Goal: Transaction & Acquisition: Purchase product/service

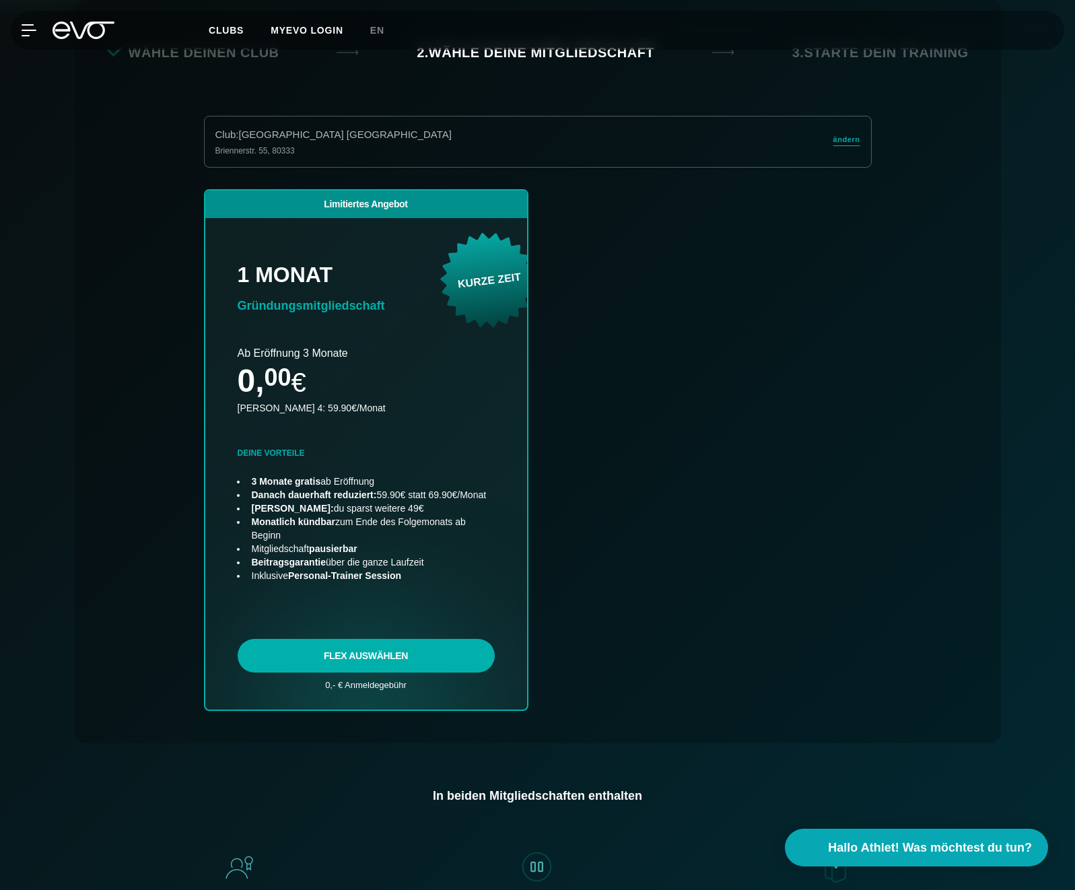
click at [692, 320] on div "Limitiertes Angebot 1 Monat Gründungsmitgliedschaft KURZE ZEIT .badge-gradient …" at bounding box center [537, 466] width 689 height 554
click at [828, 327] on div "Limitiertes Angebot 1 Monat Gründungsmitgliedschaft KURZE ZEIT .badge-gradient …" at bounding box center [537, 466] width 689 height 554
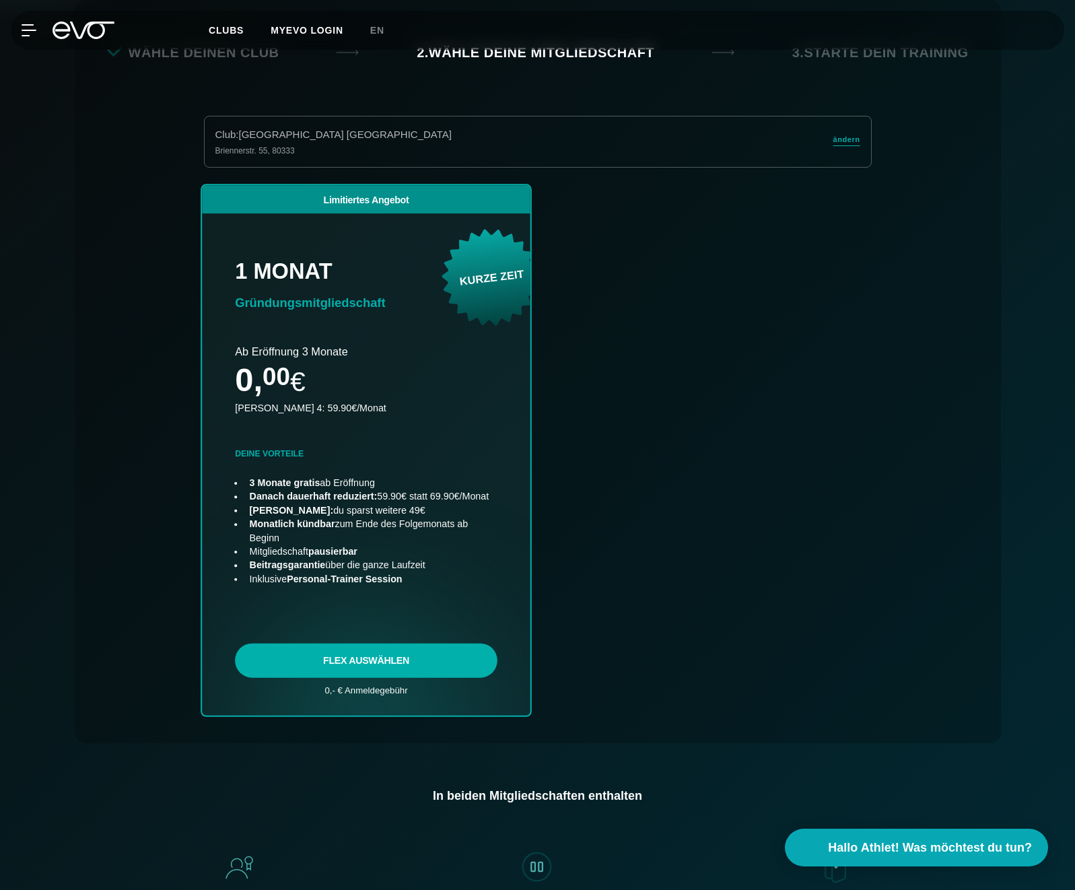
click at [453, 674] on link "choose plan" at bounding box center [366, 450] width 328 height 530
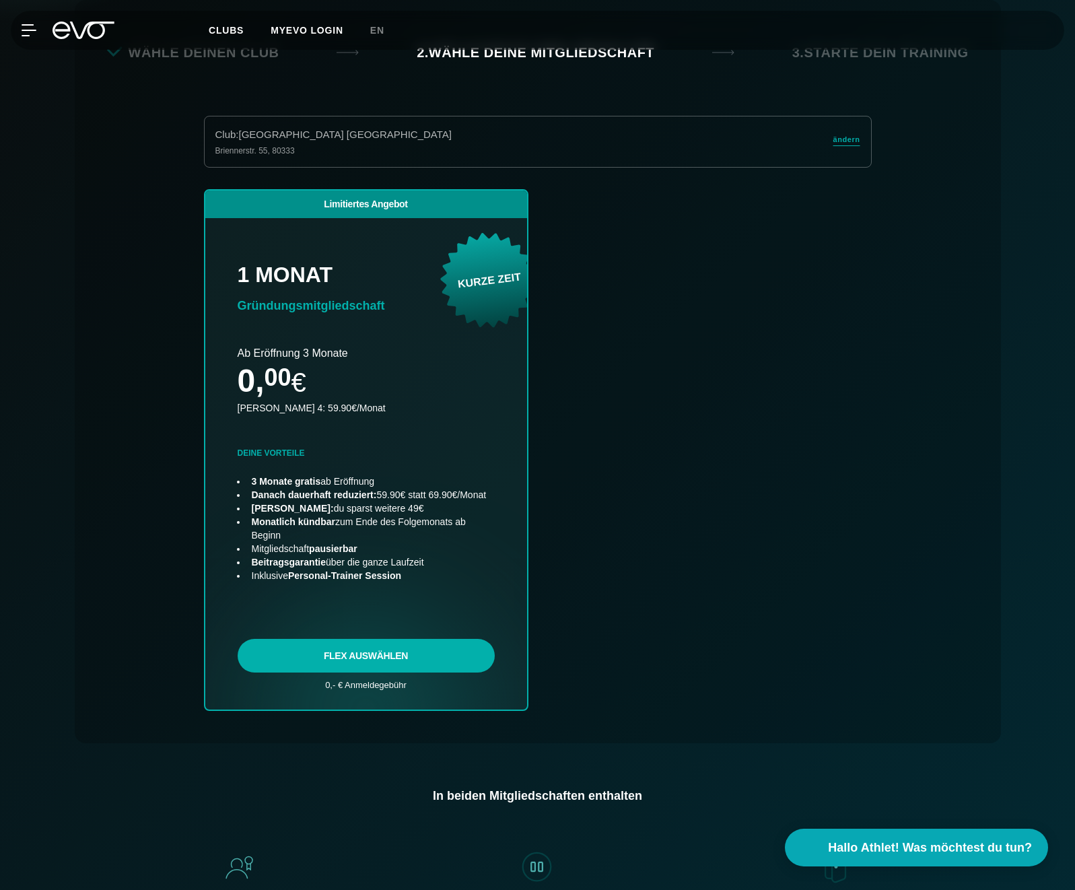
click at [129, 412] on div "Club : München Maxvorstadt Briennerstr. 55 , 80333 ändern Limitiertes Angebot 1…" at bounding box center [537, 429] width 861 height 627
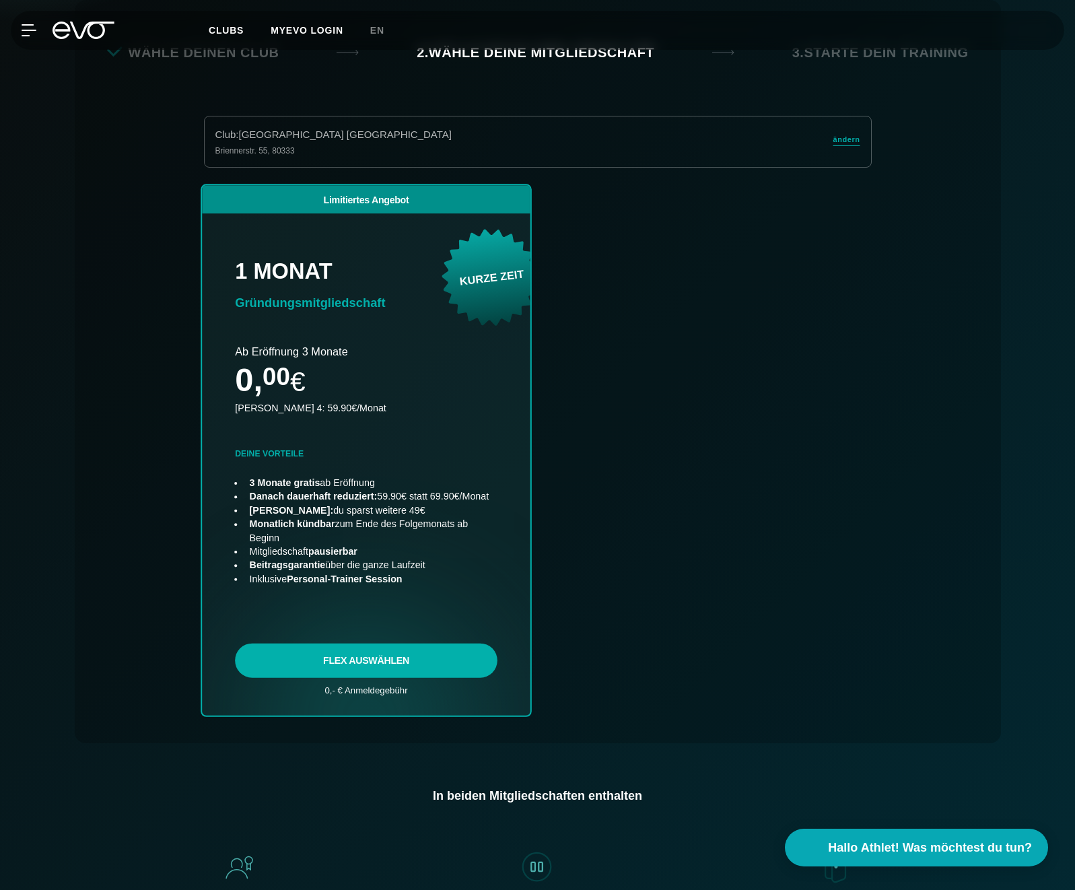
click at [345, 680] on link "choose plan" at bounding box center [366, 450] width 328 height 530
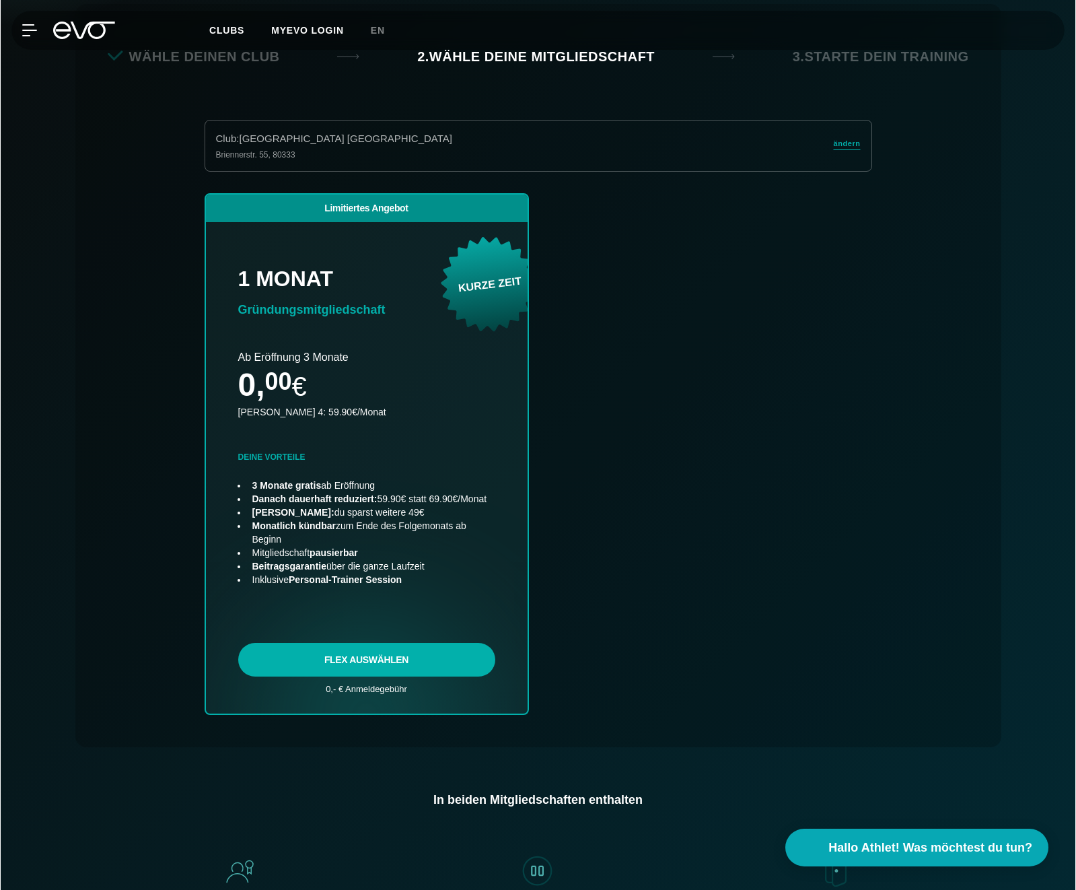
scroll to position [297, 0]
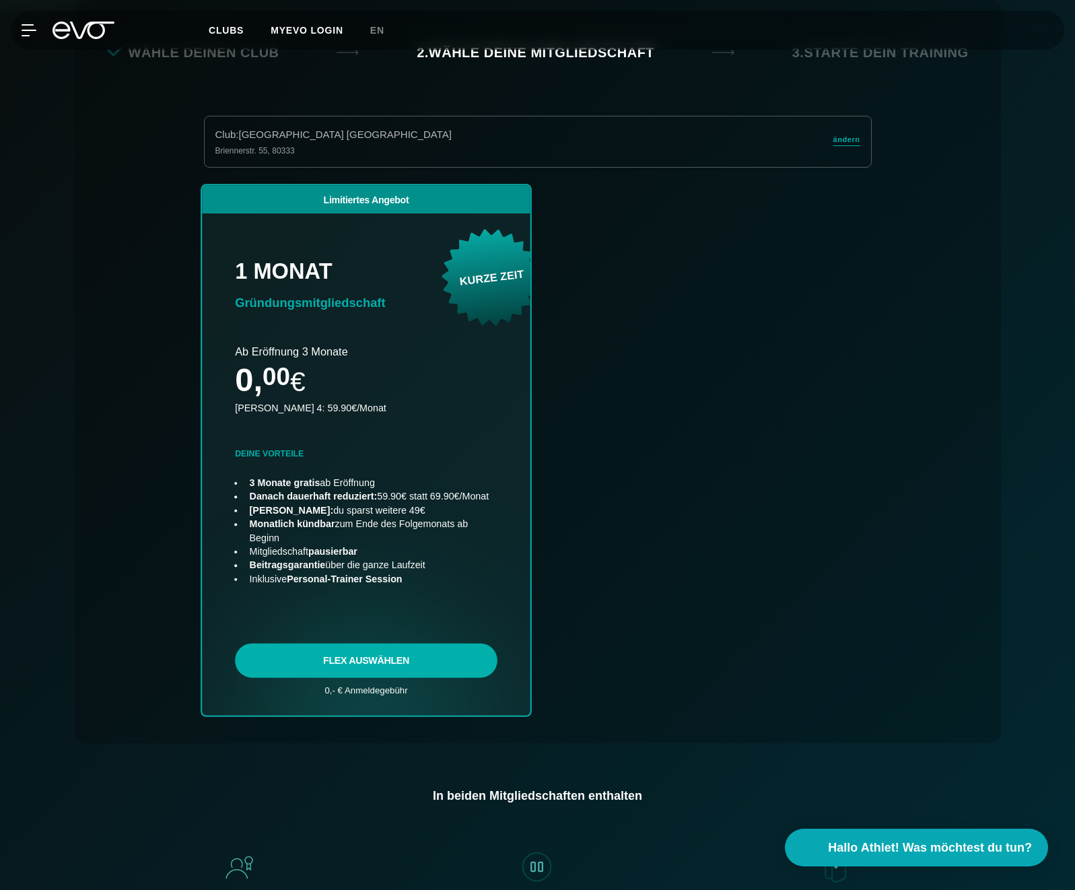
click at [387, 666] on link "choose plan" at bounding box center [366, 450] width 328 height 530
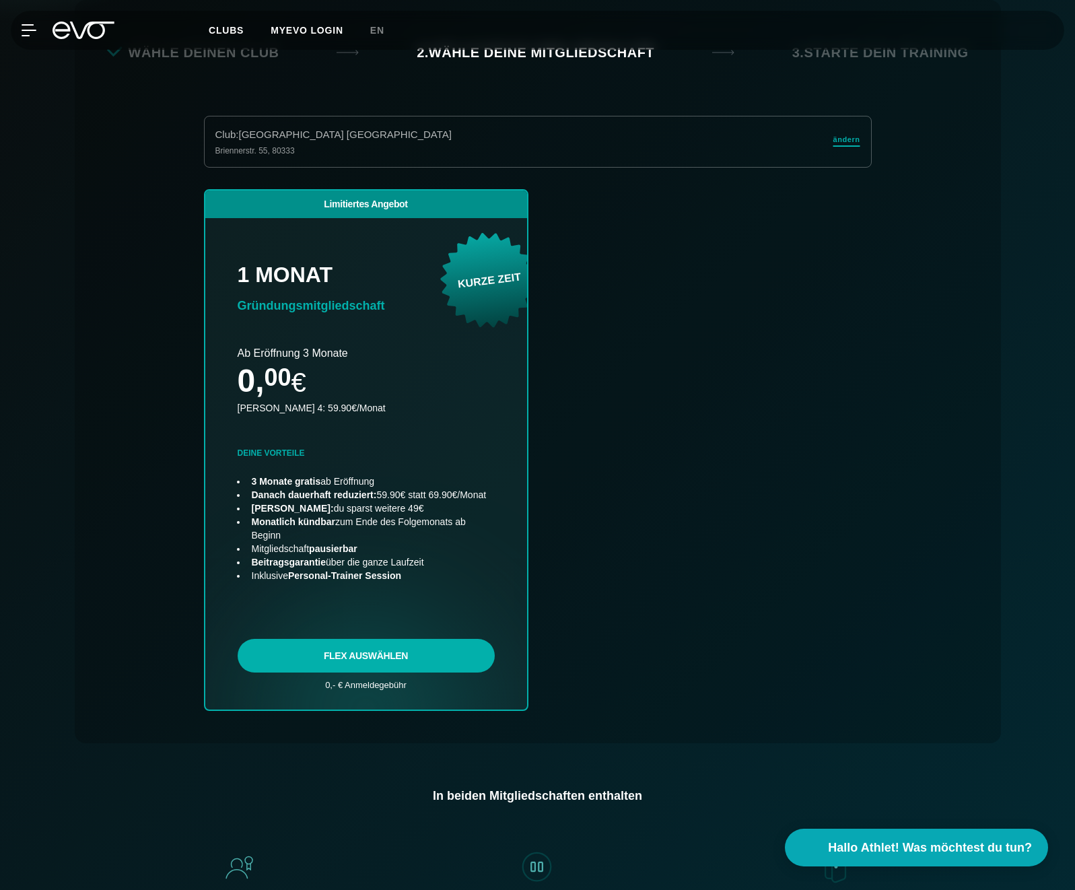
click at [844, 134] on span "ändern" at bounding box center [846, 139] width 27 height 11
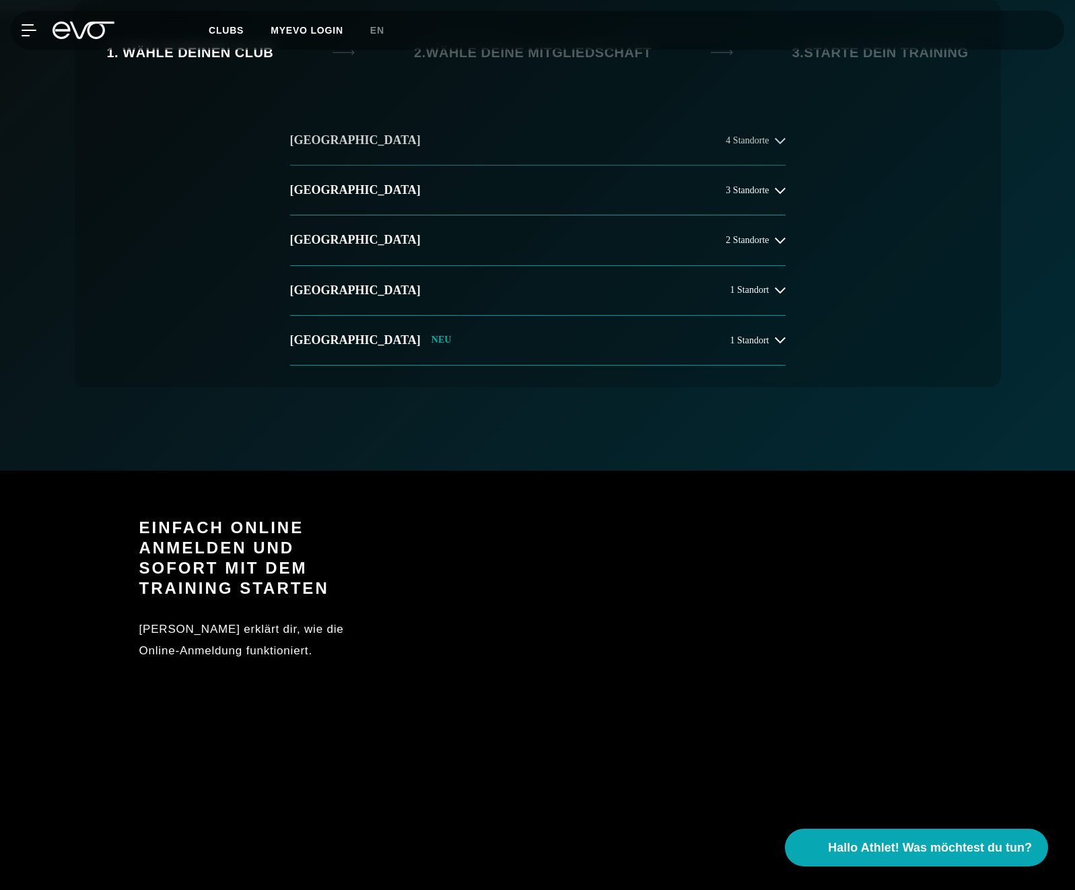
click at [326, 141] on h2 "[GEOGRAPHIC_DATA]" at bounding box center [355, 140] width 131 height 17
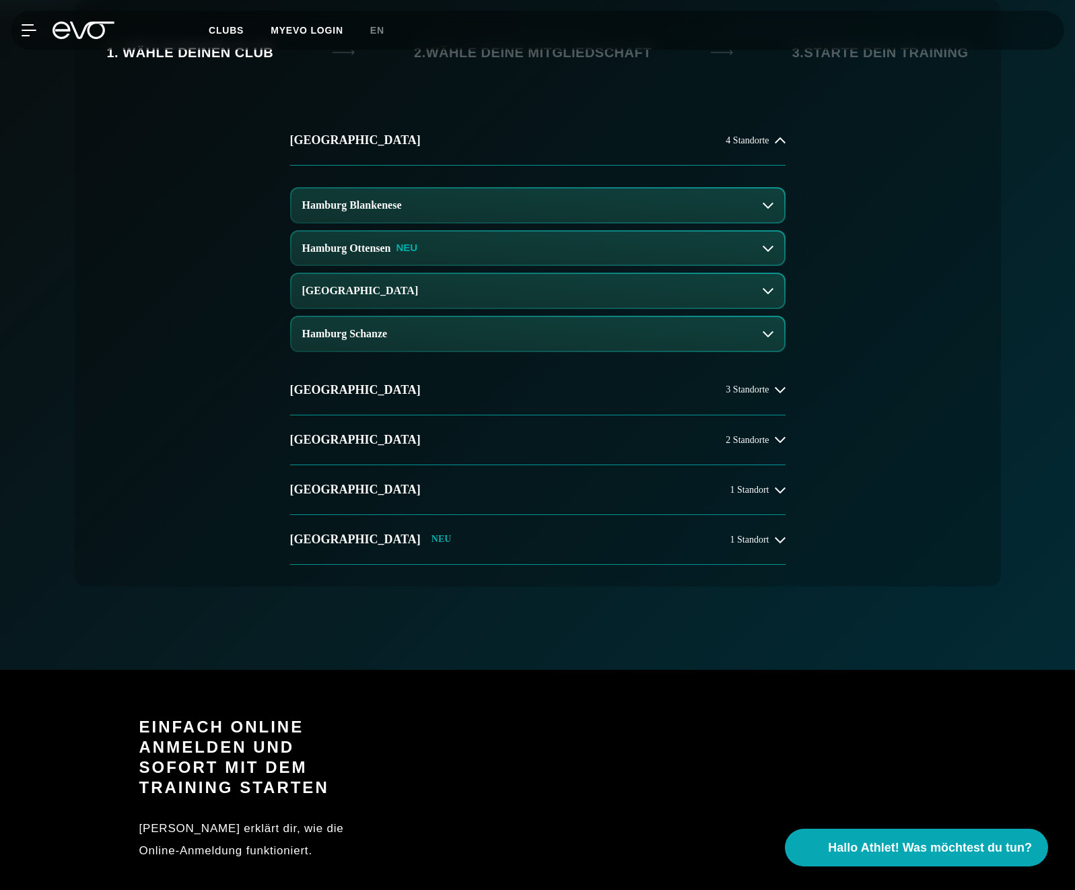
click at [435, 201] on button "Hamburg Blankenese" at bounding box center [537, 205] width 493 height 34
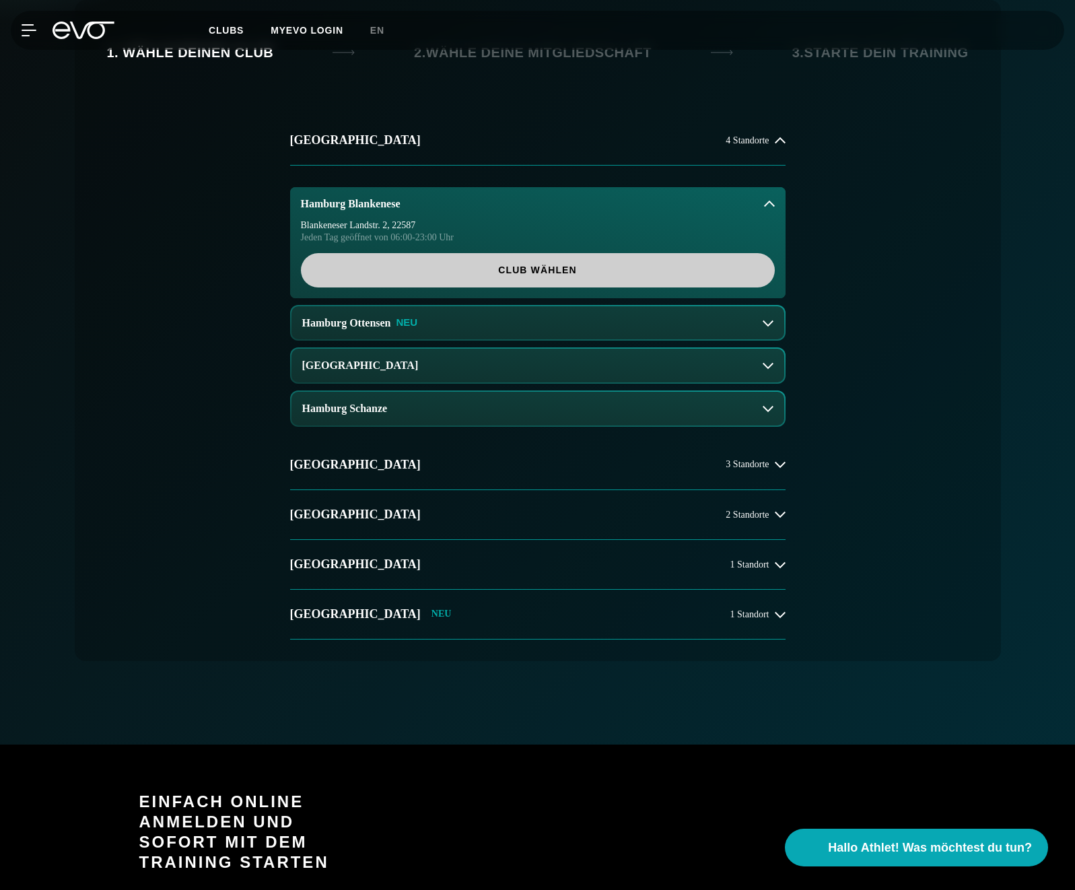
click at [405, 274] on span "Club wählen" at bounding box center [537, 270] width 409 height 14
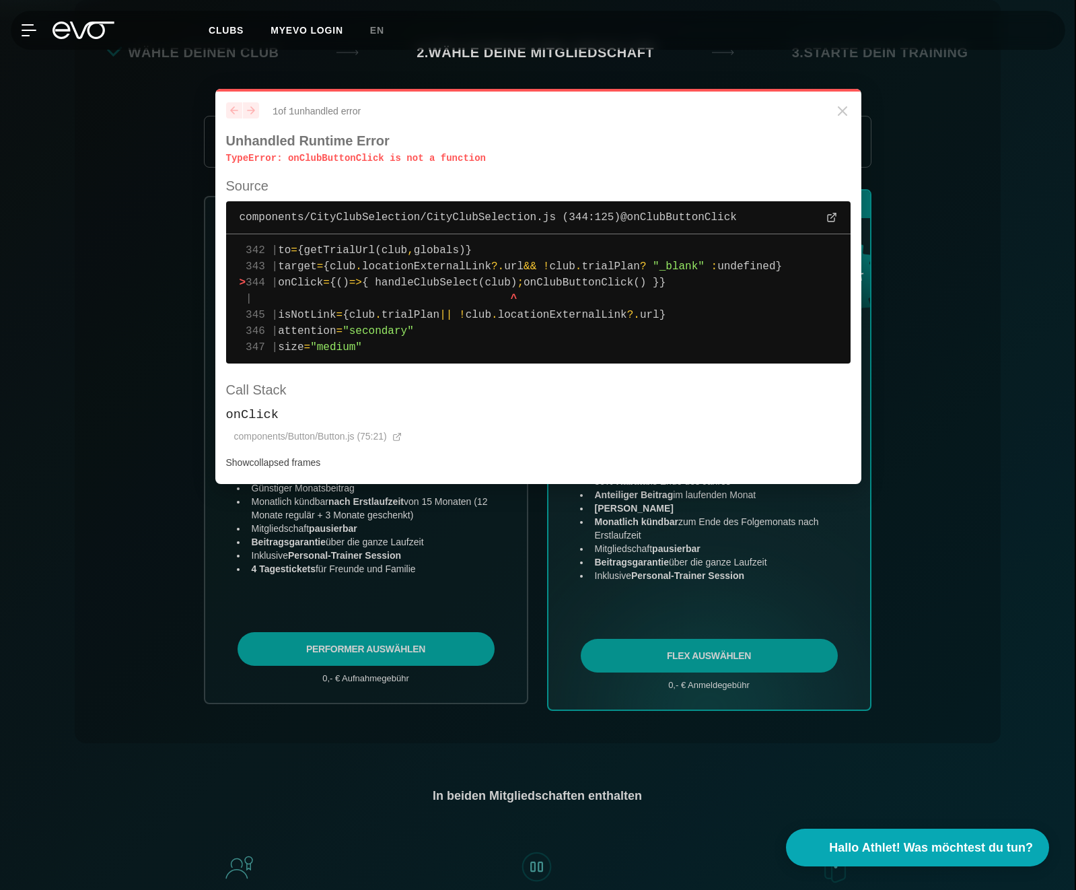
click at [334, 161] on p "TypeError : onClubButtonClick is not a function" at bounding box center [538, 157] width 624 height 13
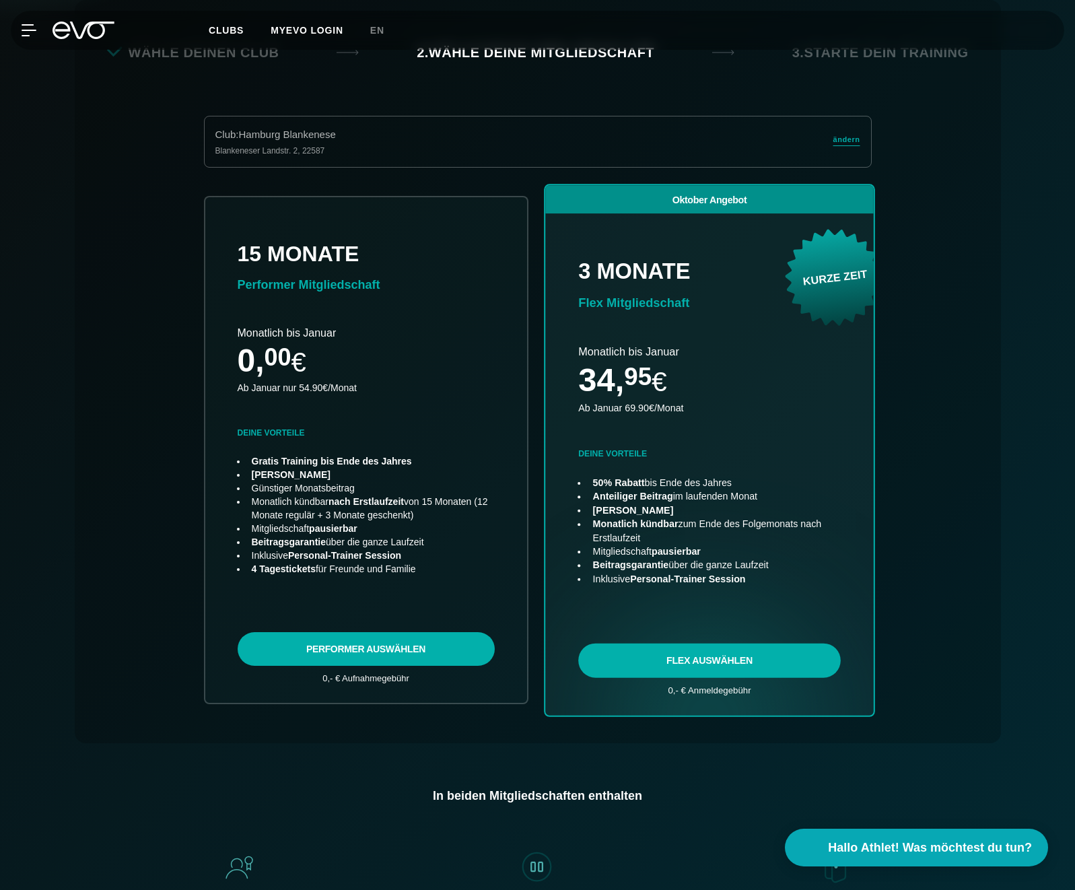
click at [686, 652] on link "choose plan" at bounding box center [709, 450] width 328 height 530
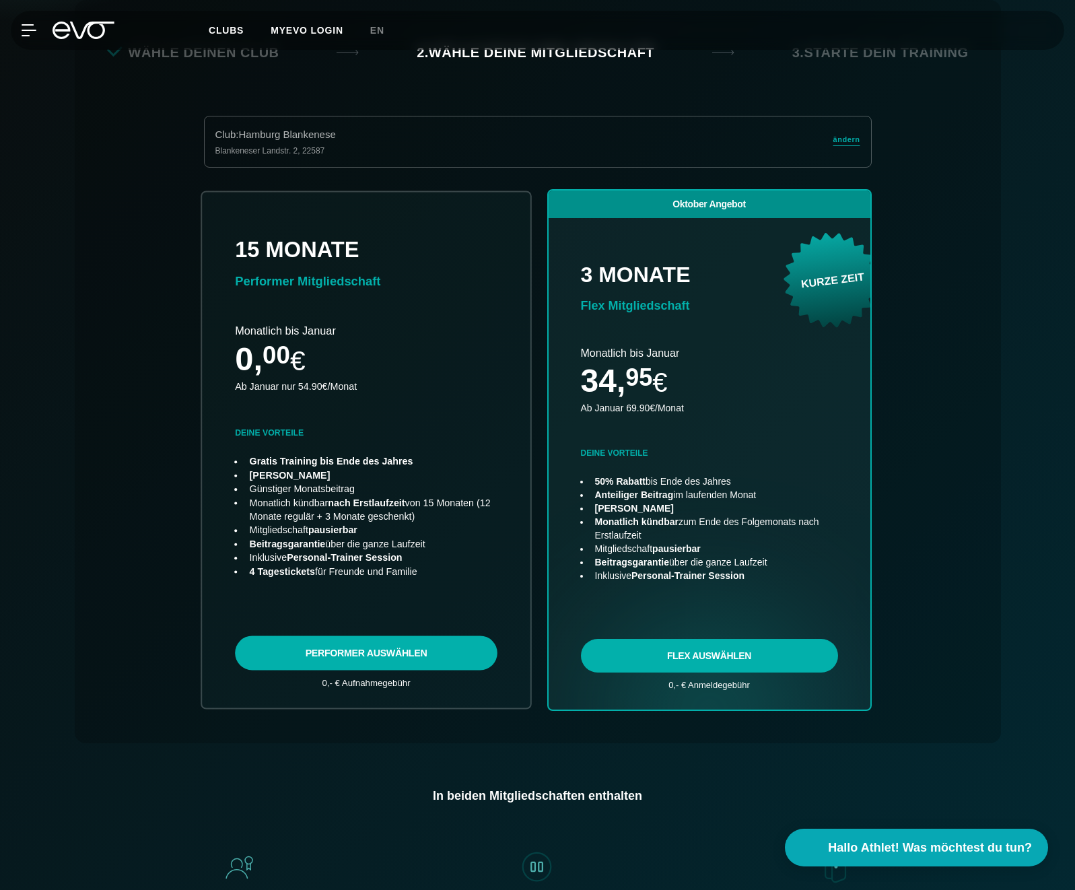
click at [384, 643] on link "choose plan" at bounding box center [366, 449] width 328 height 515
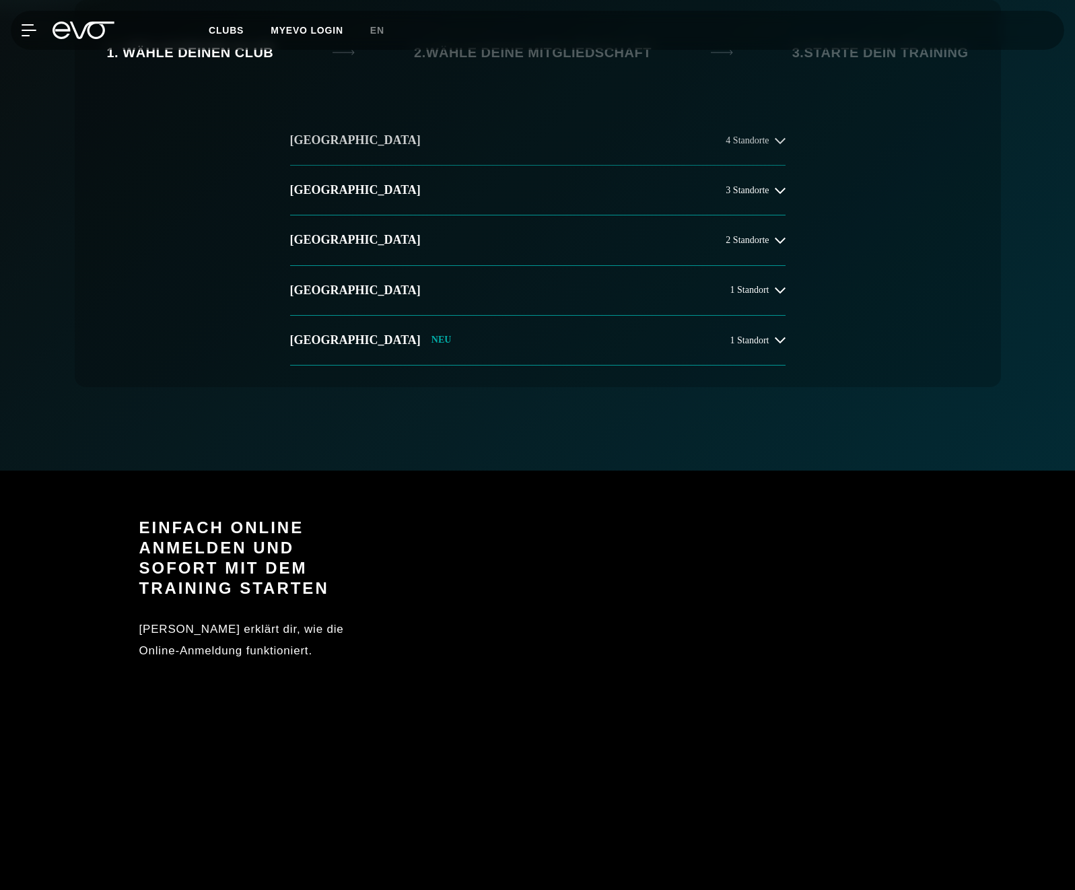
click at [375, 143] on button "Hamburg 4 Standorte" at bounding box center [537, 141] width 495 height 50
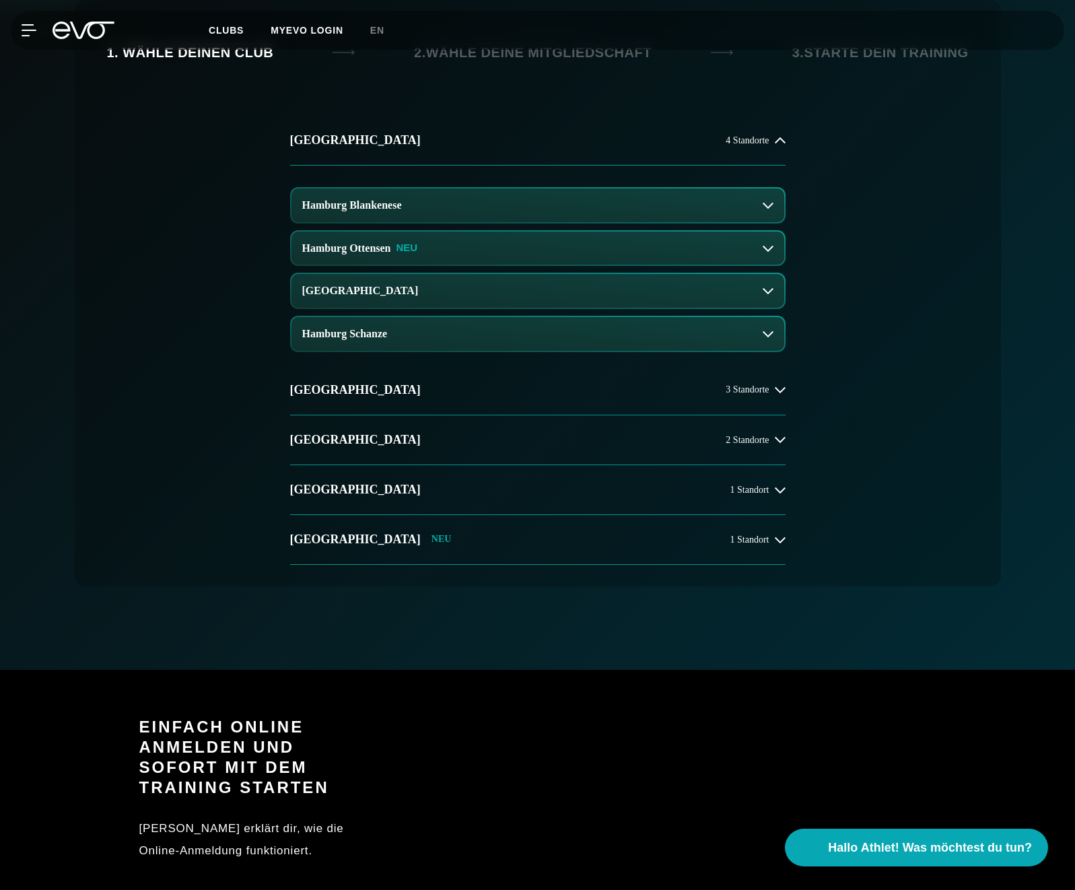
click at [352, 251] on h3 "Hamburg Ottensen" at bounding box center [346, 248] width 89 height 12
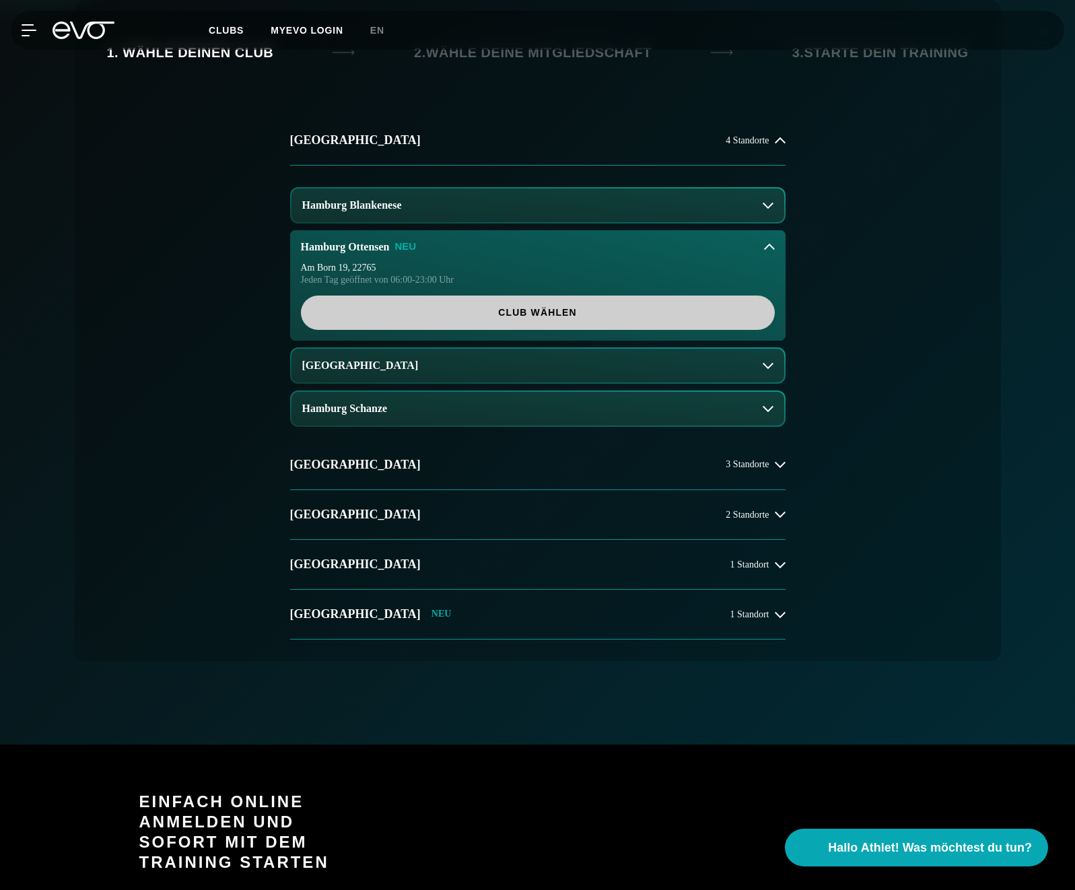
click at [356, 318] on span "Club wählen" at bounding box center [537, 312] width 409 height 14
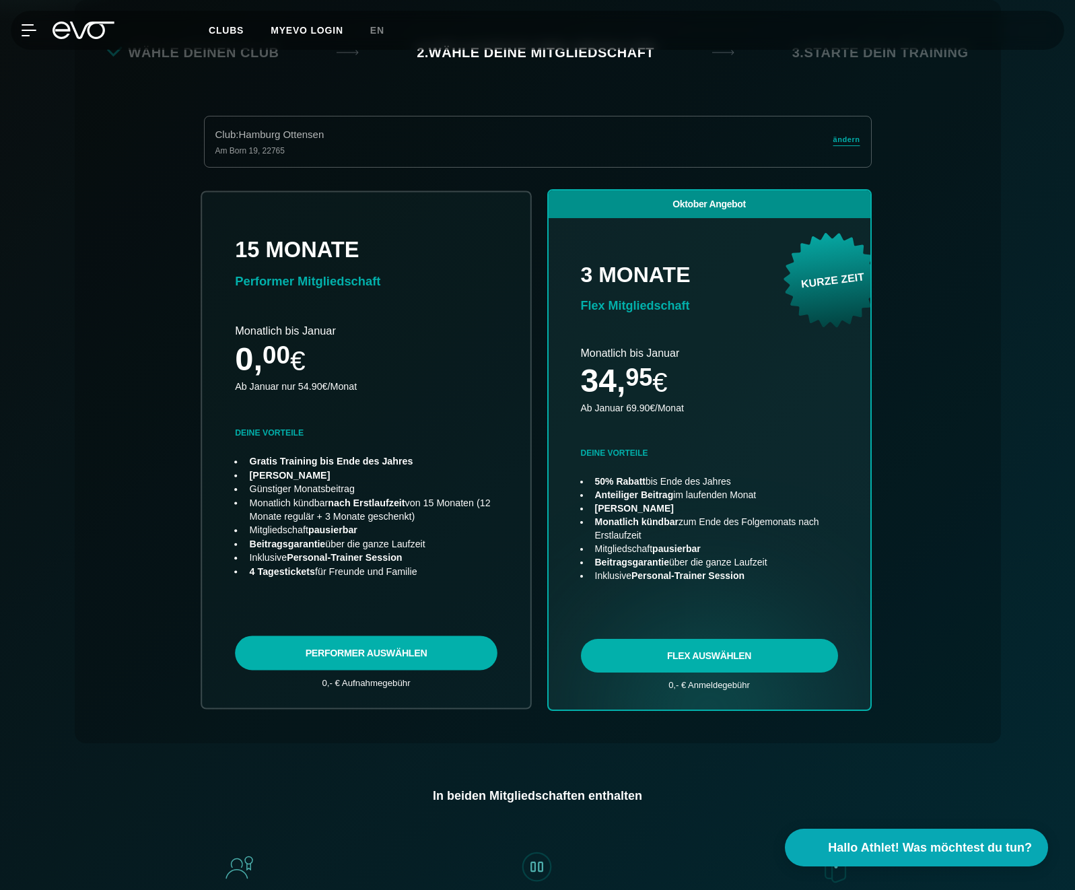
click at [388, 663] on link "choose plan" at bounding box center [366, 449] width 328 height 515
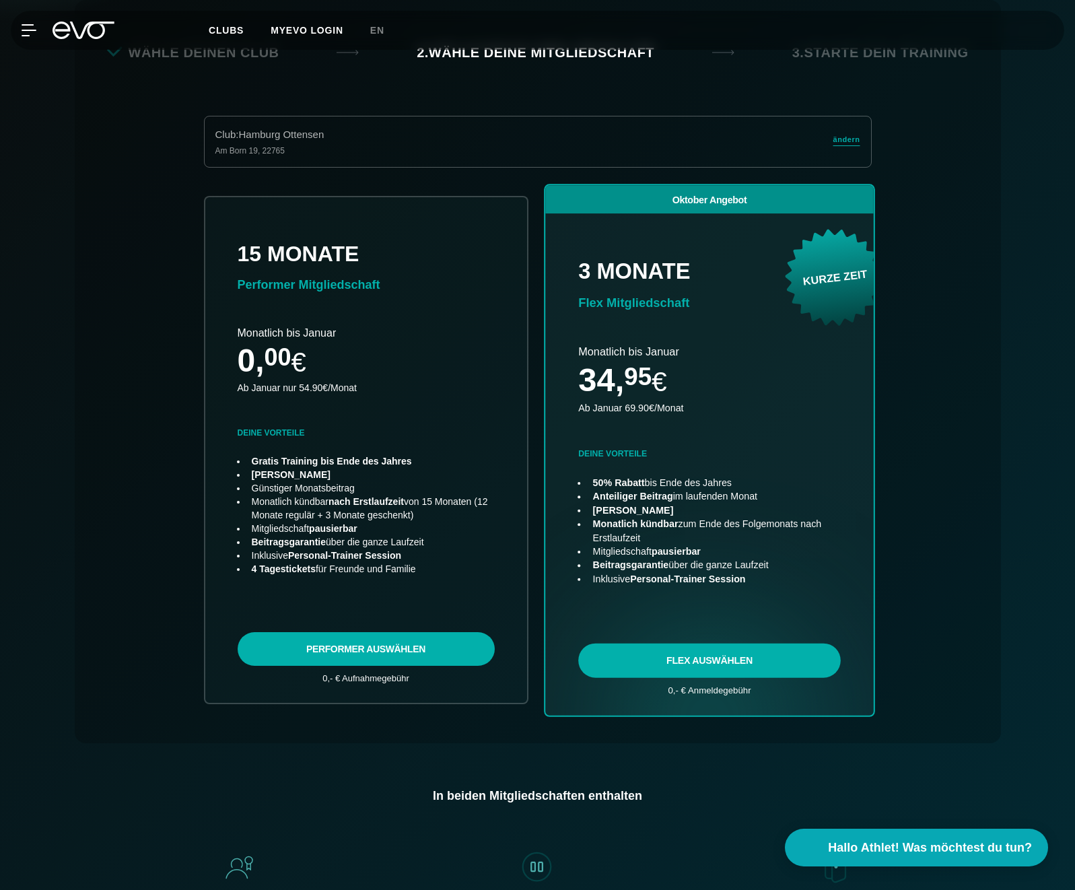
click at [638, 659] on link "choose plan" at bounding box center [709, 450] width 328 height 530
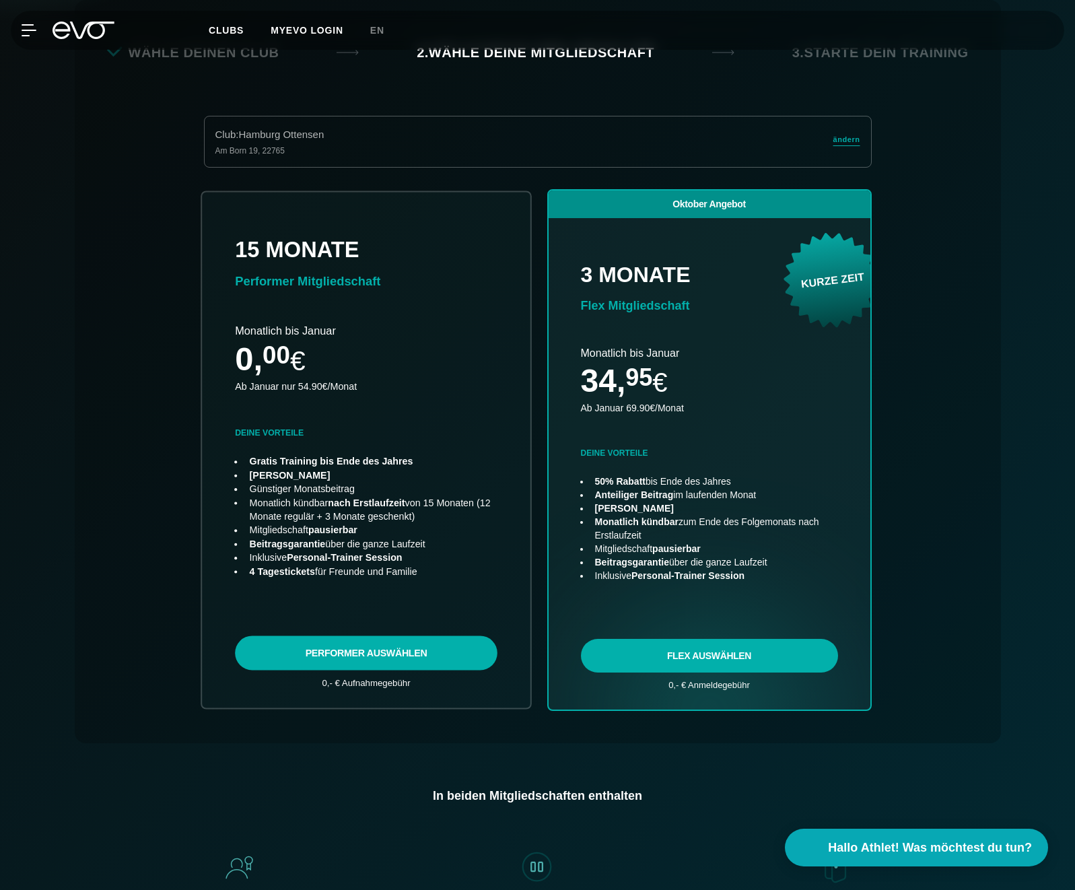
click at [419, 638] on link "choose plan" at bounding box center [366, 449] width 328 height 515
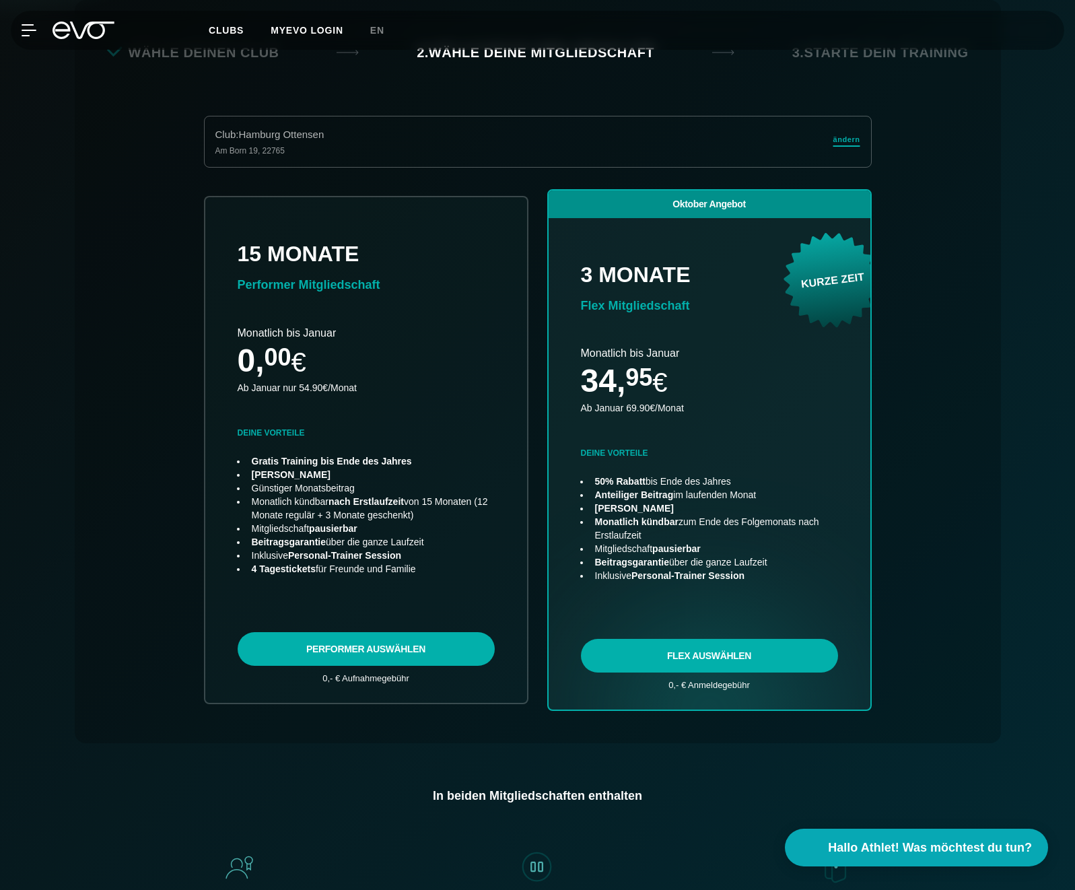
click at [846, 142] on span "ändern" at bounding box center [846, 139] width 27 height 11
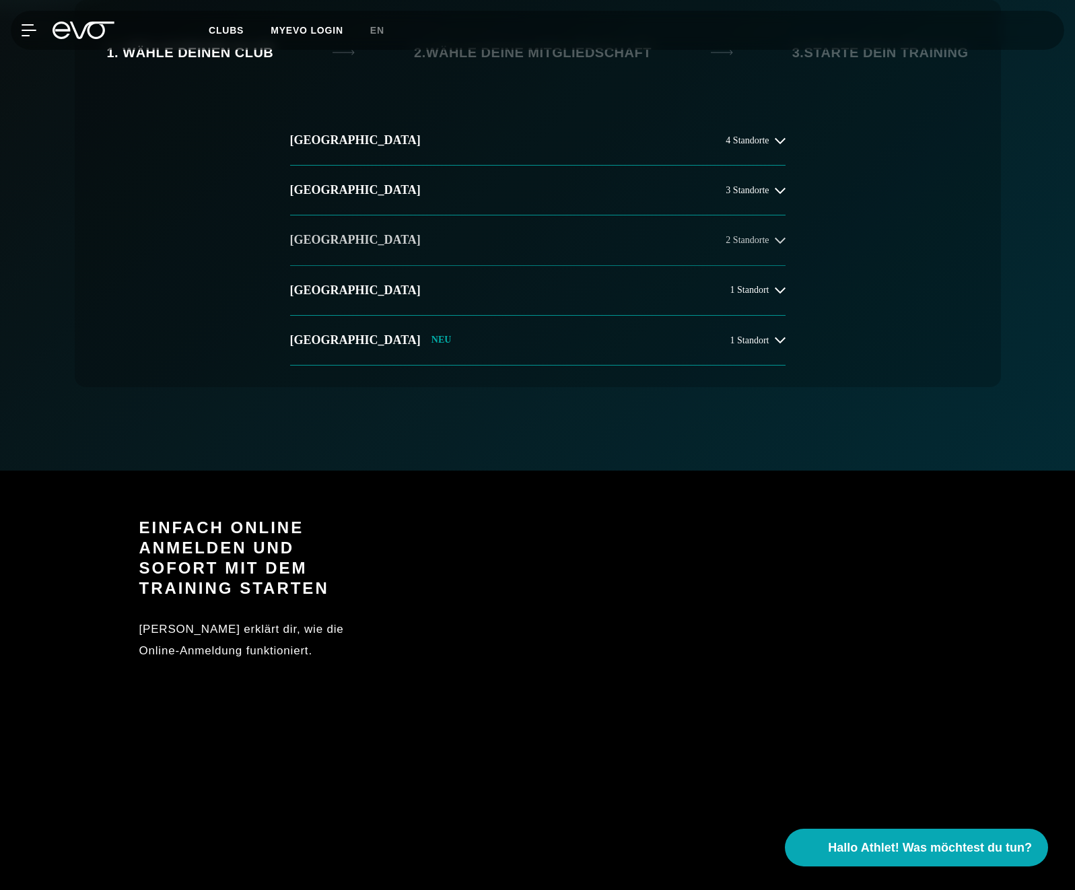
click at [334, 247] on h2 "[GEOGRAPHIC_DATA]" at bounding box center [355, 239] width 131 height 17
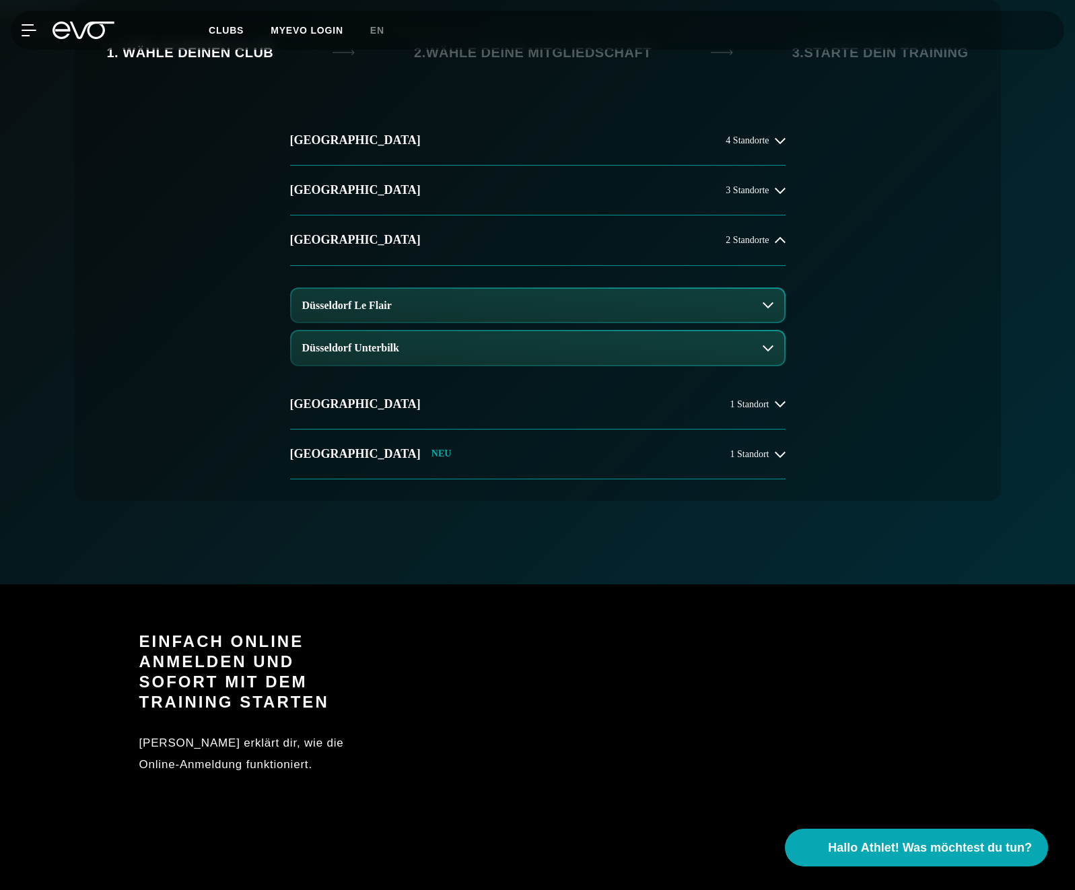
click at [346, 292] on button "Düsseldorf Le Flair" at bounding box center [537, 306] width 493 height 34
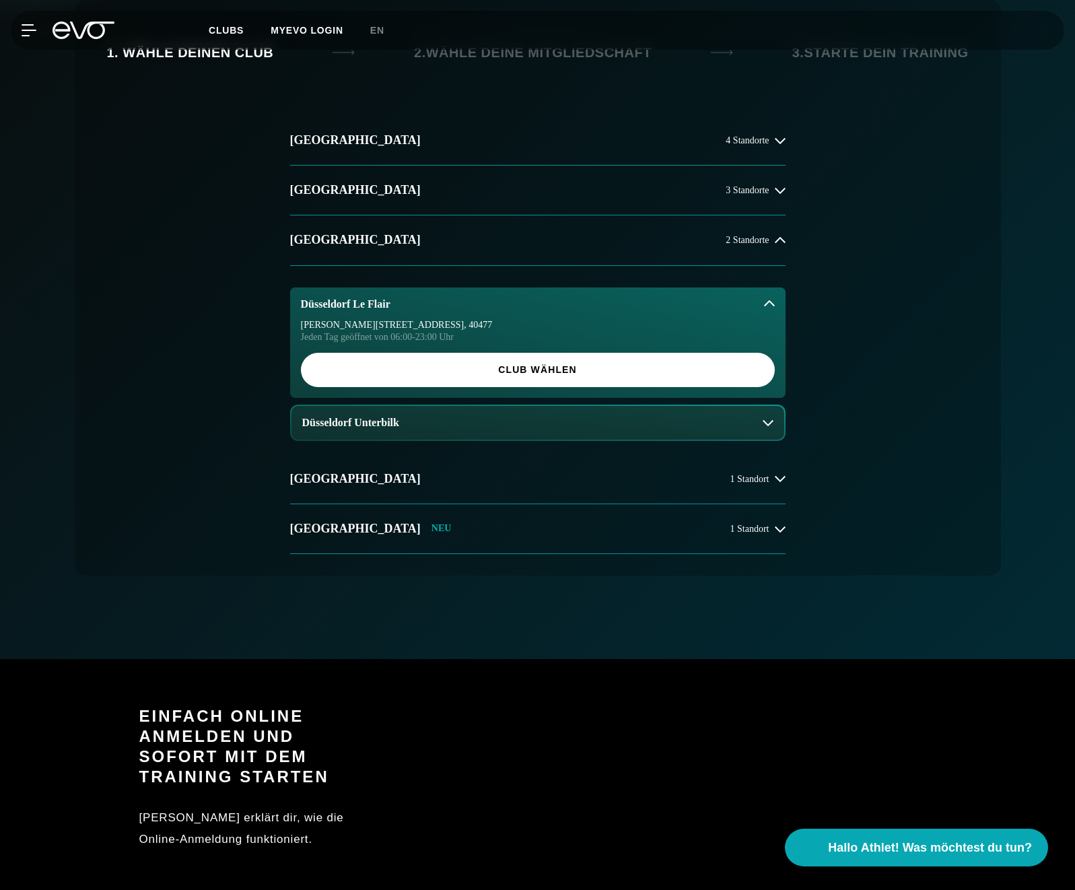
click at [397, 361] on span "Club wählen" at bounding box center [538, 370] width 474 height 34
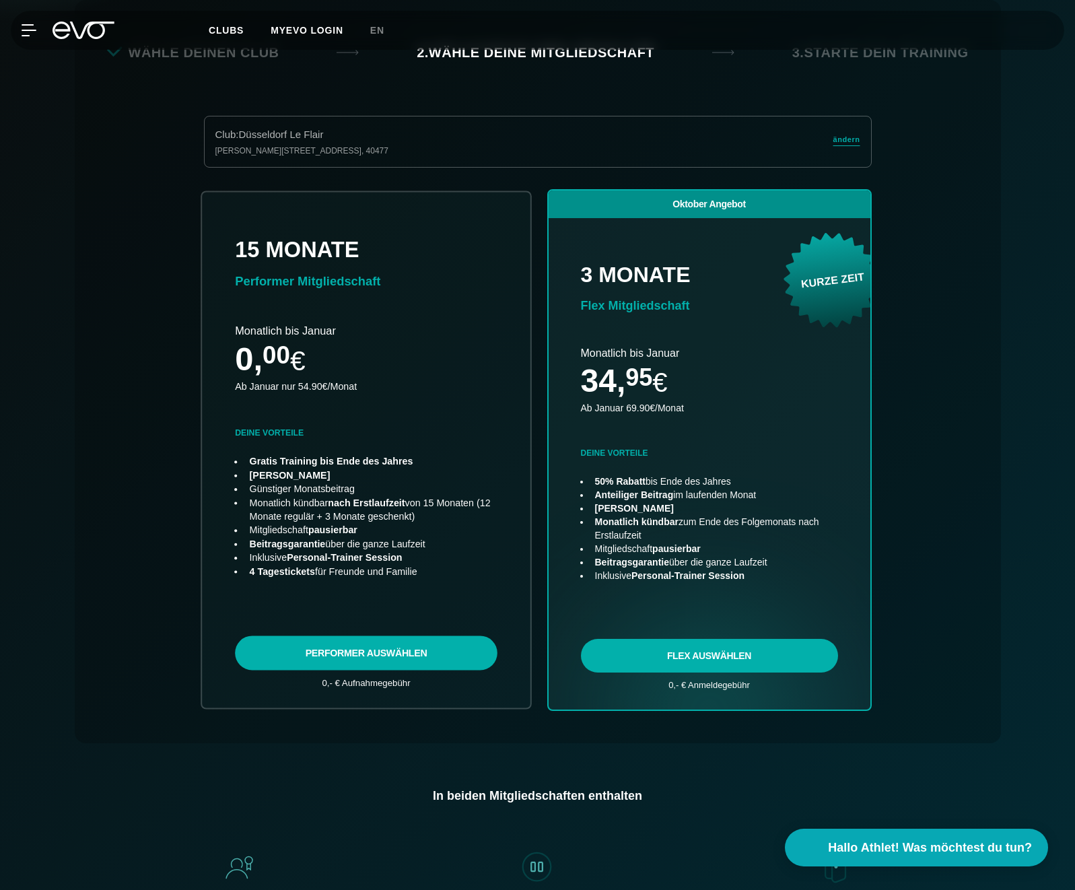
click at [365, 649] on link "choose plan" at bounding box center [366, 449] width 328 height 515
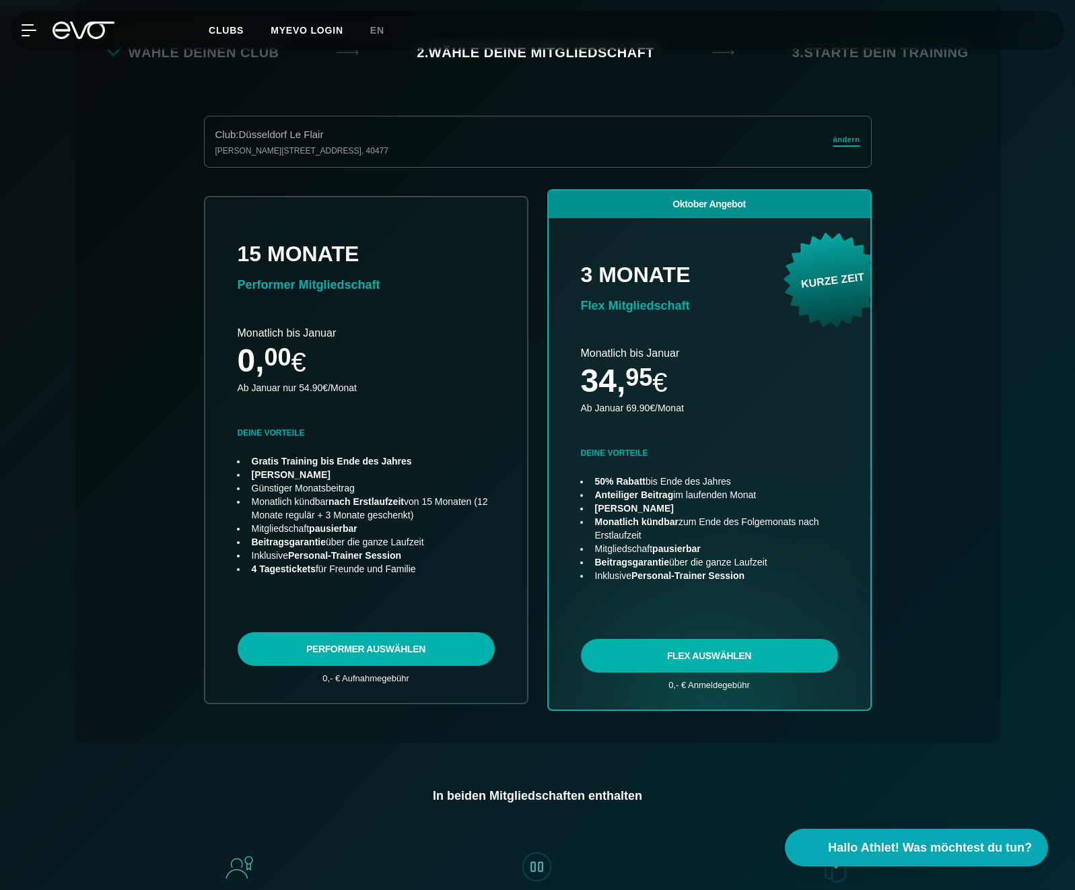
click at [853, 139] on span "ändern" at bounding box center [846, 139] width 27 height 11
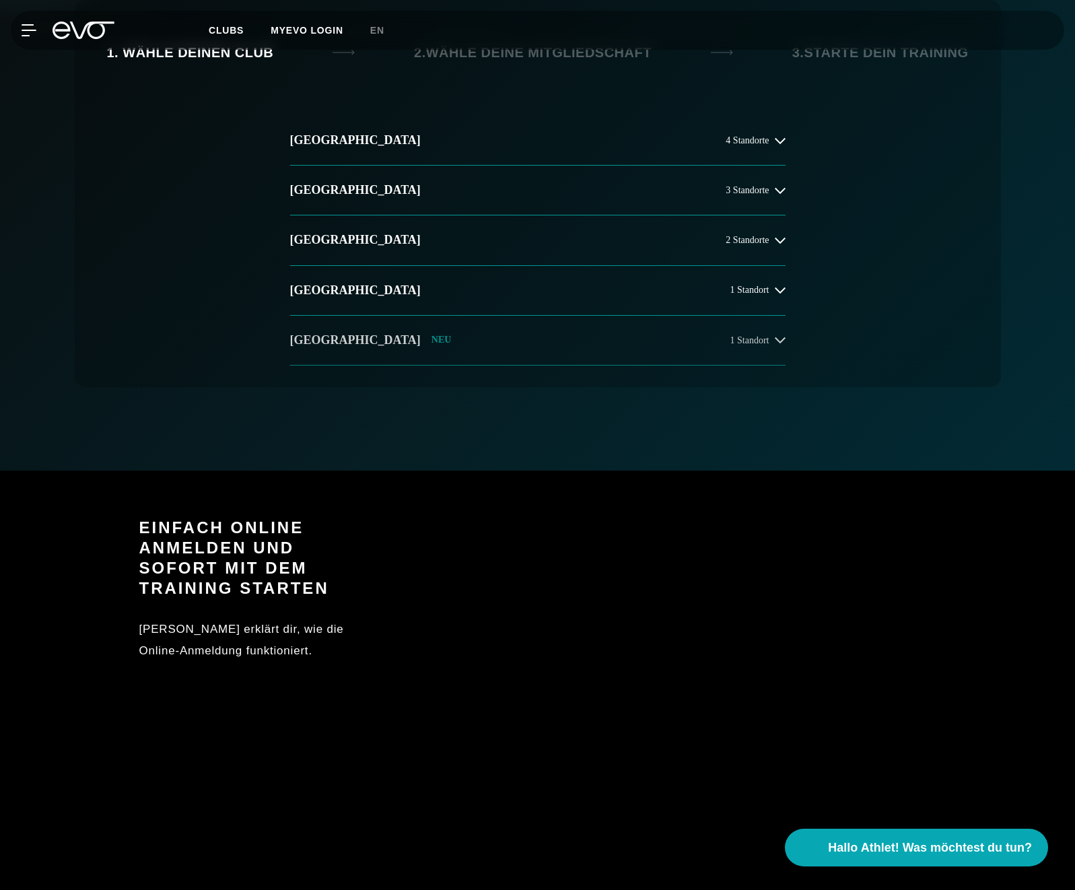
click at [323, 349] on button "Wiesbaden NEU 1 Standort" at bounding box center [537, 341] width 495 height 50
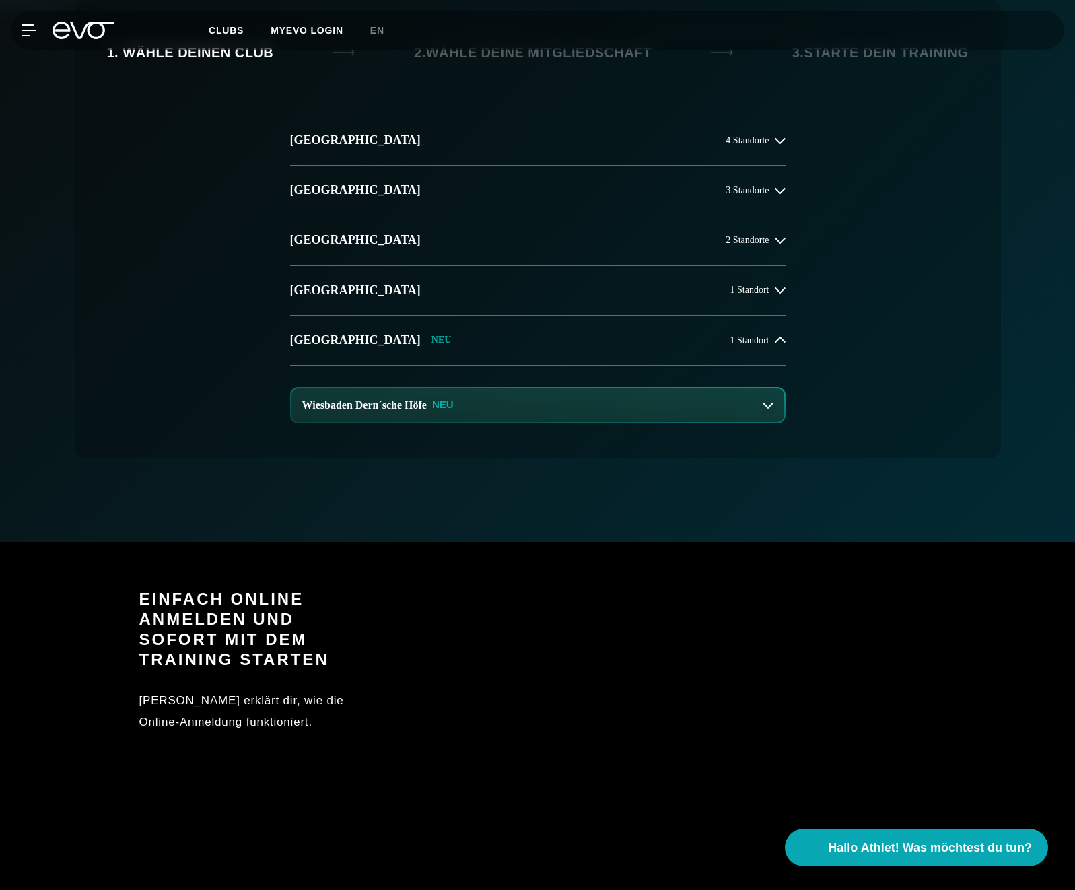
click at [355, 401] on h3 "Wiesbaden Dern´sche Höfe" at bounding box center [364, 405] width 124 height 12
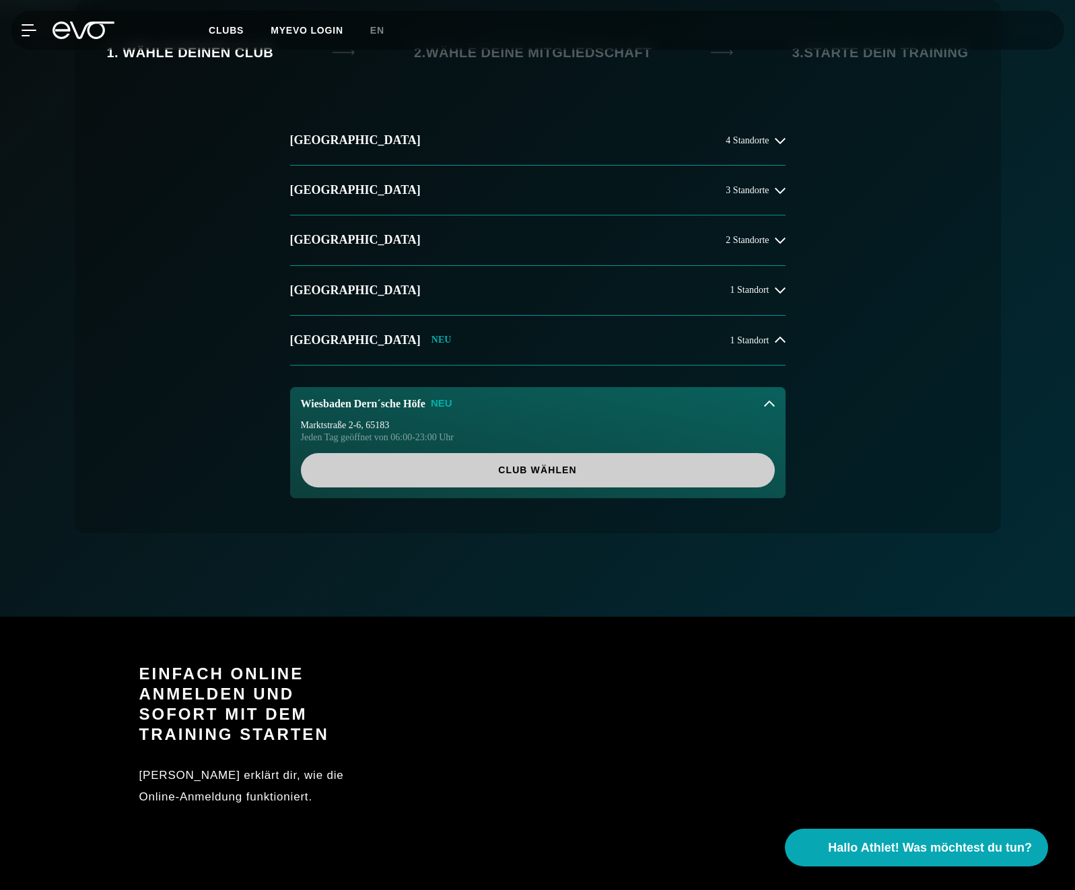
click at [536, 465] on span "Club wählen" at bounding box center [537, 470] width 409 height 14
